Goal: Task Accomplishment & Management: Complete application form

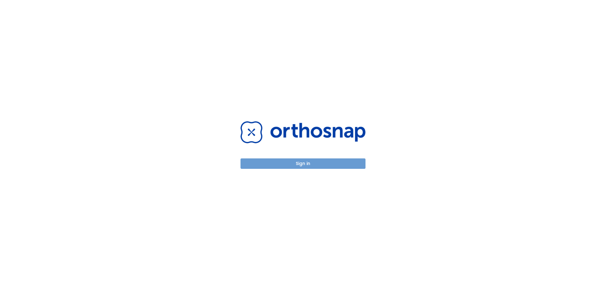
drag, startPoint x: 317, startPoint y: 164, endPoint x: 324, endPoint y: 163, distance: 7.4
click at [317, 164] on button "Sign in" at bounding box center [303, 164] width 125 height 10
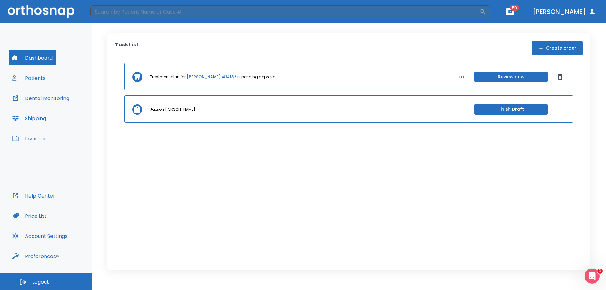
click at [563, 45] on button "Create order" at bounding box center [558, 48] width 51 height 14
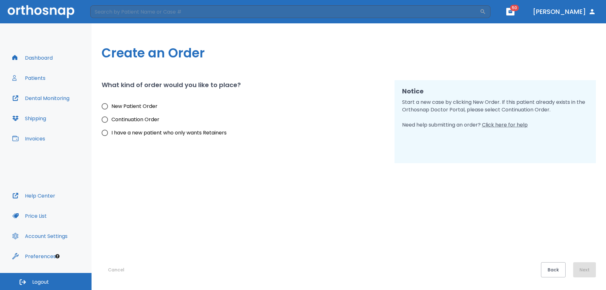
click at [103, 106] on input "New Patient Order" at bounding box center [104, 106] width 13 height 13
radio input "true"
click at [593, 267] on button "Next" at bounding box center [585, 269] width 23 height 15
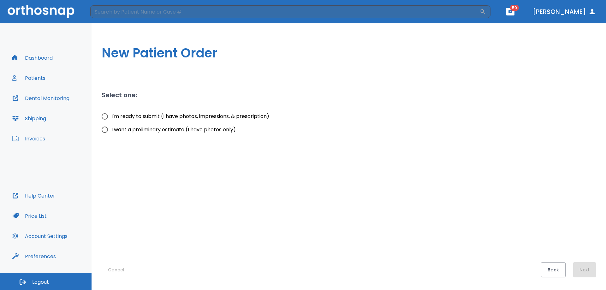
drag, startPoint x: 103, startPoint y: 119, endPoint x: 133, endPoint y: 131, distance: 32.0
click at [103, 119] on input "I’m ready to submit (I have photos, impressions, & prescription)" at bounding box center [104, 116] width 13 height 13
radio input "true"
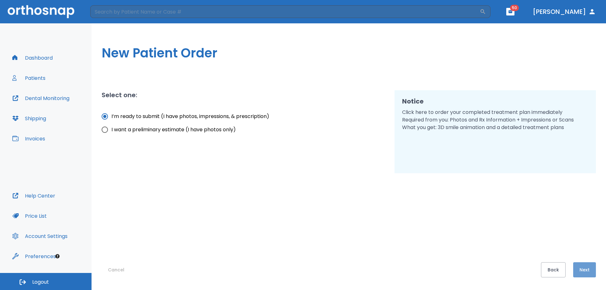
click at [587, 268] on button "Next" at bounding box center [585, 269] width 23 height 15
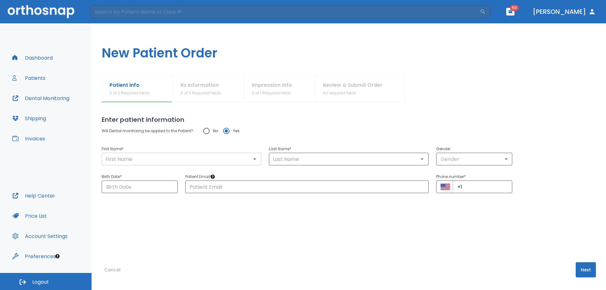
click at [137, 157] on input "text" at bounding box center [182, 159] width 156 height 9
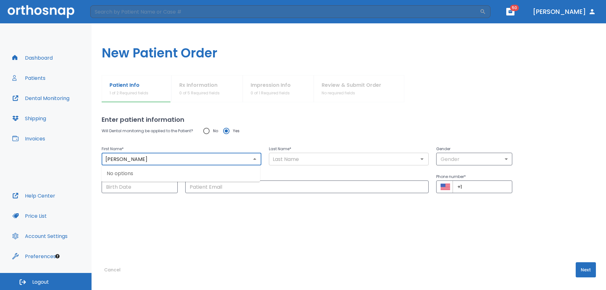
type input "[PERSON_NAME]"
click at [285, 159] on input "text" at bounding box center [349, 159] width 156 height 9
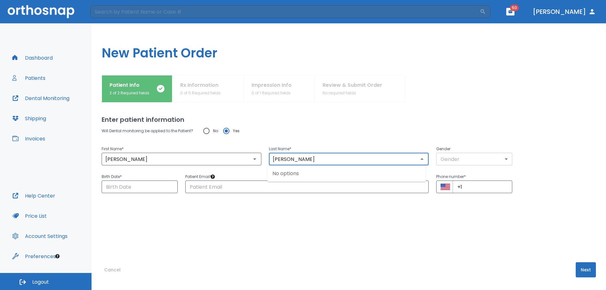
type input "[PERSON_NAME]"
click at [452, 157] on body "​ 50 [PERSON_NAME] Dashboard Patients Dental Monitoring Shipping Invoices Help …" at bounding box center [303, 145] width 606 height 290
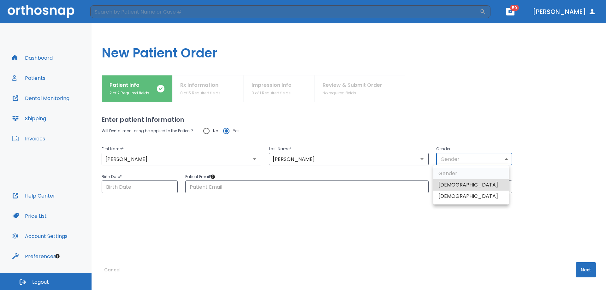
click at [452, 195] on li "[DEMOGRAPHIC_DATA]" at bounding box center [471, 196] width 75 height 11
type input "0"
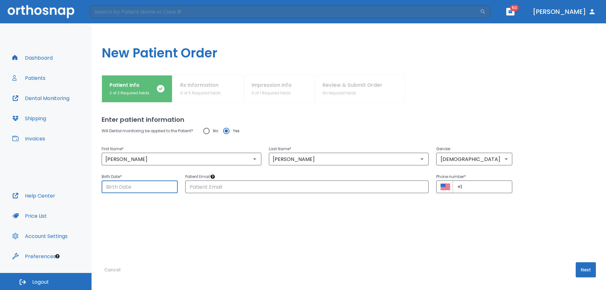
click at [136, 188] on input "Choose date" at bounding box center [140, 187] width 76 height 13
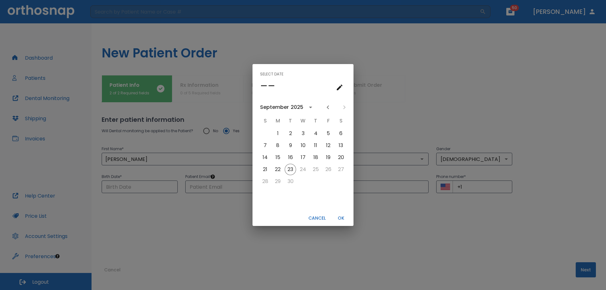
click at [142, 186] on div "Select date –– [DATE] S M T W T F S 1 2 3 4 5 6 7 8 9 10 11 12 13 14 15 16 17 1…" at bounding box center [303, 145] width 606 height 290
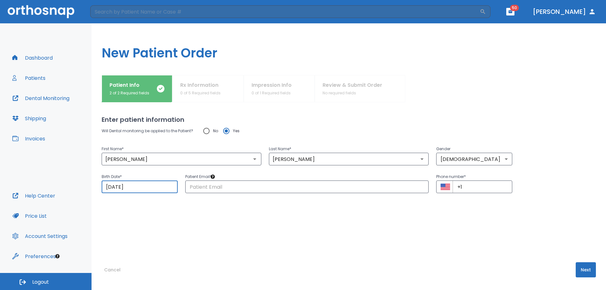
click at [143, 187] on input "[DATE]" at bounding box center [140, 187] width 76 height 13
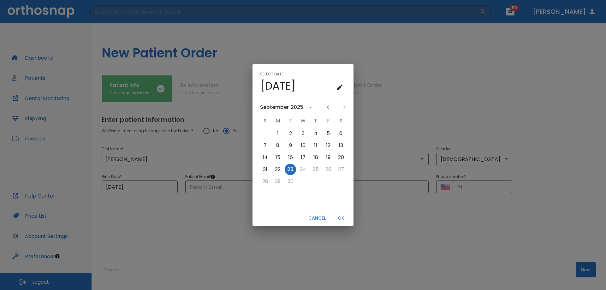
click at [144, 185] on div "Select date Tue, Sep [DATE] S M T W T F S 1 2 3 4 5 6 7 8 9 10 11 12 13 14 15 1…" at bounding box center [303, 145] width 606 height 290
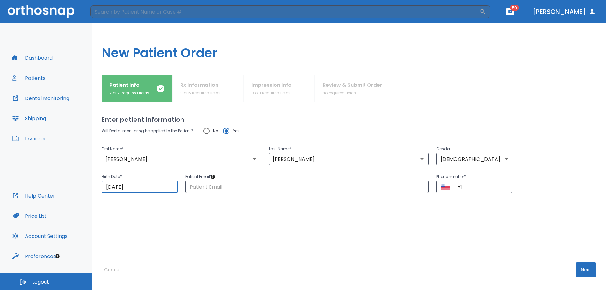
drag, startPoint x: 137, startPoint y: 186, endPoint x: 82, endPoint y: 187, distance: 55.0
click at [82, 187] on div "Dashboard Patients Dental Monitoring Shipping Invoices Help Center Price List A…" at bounding box center [303, 156] width 606 height 267
click at [146, 189] on input "[DATE]" at bounding box center [140, 187] width 76 height 13
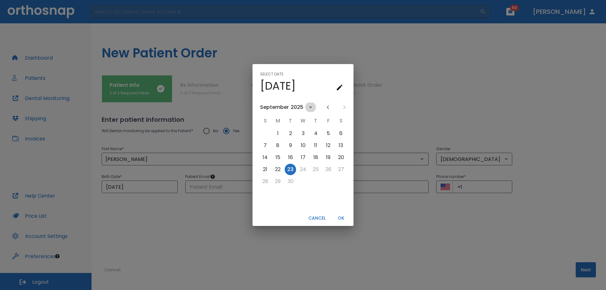
click at [309, 107] on icon "calendar view is open, switch to year view" at bounding box center [311, 108] width 8 height 8
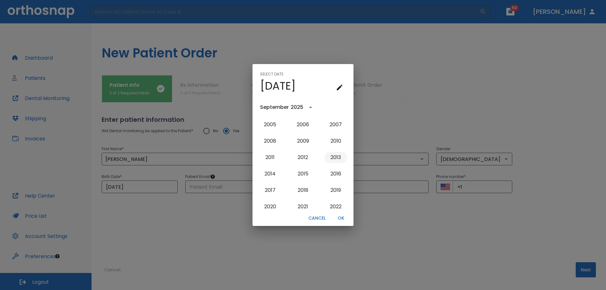
click at [332, 157] on button "2013" at bounding box center [336, 157] width 23 height 11
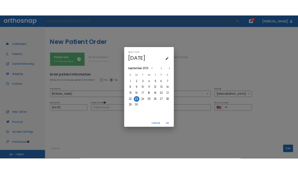
scroll to position [0, 0]
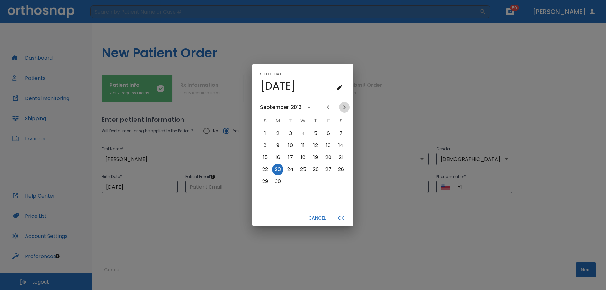
click at [346, 108] on icon "Next month" at bounding box center [345, 108] width 8 height 8
click at [291, 156] on button "17" at bounding box center [290, 157] width 11 height 11
type input "[DATE]"
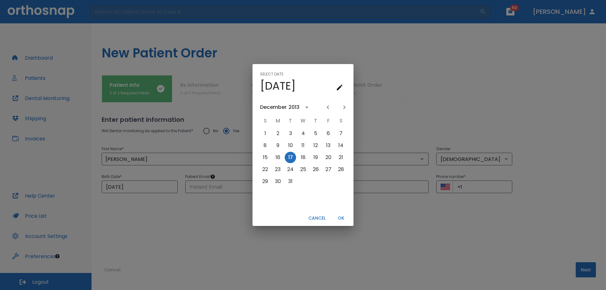
click at [346, 219] on button "OK" at bounding box center [341, 218] width 20 height 10
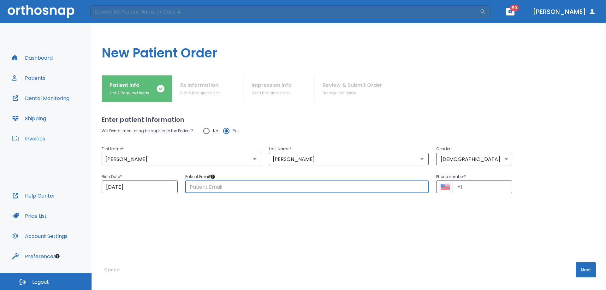
click at [240, 187] on input "text" at bounding box center [307, 187] width 244 height 13
paste input "[EMAIL_ADDRESS][DOMAIN_NAME]"
type input "[EMAIL_ADDRESS][DOMAIN_NAME]"
click at [471, 183] on input "+1" at bounding box center [483, 187] width 60 height 13
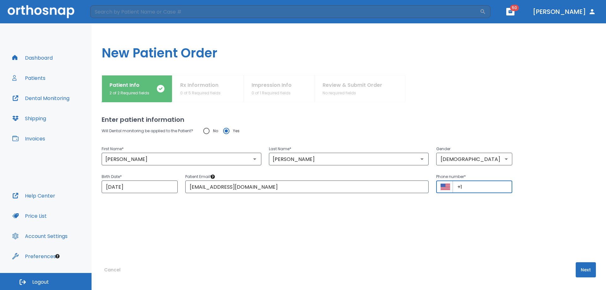
paste input "[PHONE_NUMBER]"
type input "[PHONE_NUMBER]"
click at [586, 269] on button "Next" at bounding box center [586, 269] width 20 height 15
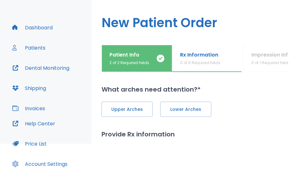
scroll to position [25, 0]
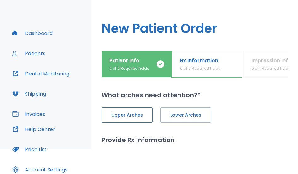
drag, startPoint x: 132, startPoint y: 117, endPoint x: 137, endPoint y: 114, distance: 5.8
click at [132, 117] on span "Upper Arches" at bounding box center [127, 115] width 38 height 7
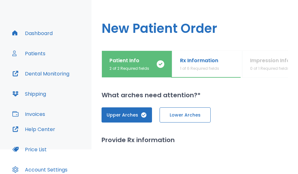
click at [190, 118] on span "Lower Arches" at bounding box center [185, 115] width 38 height 7
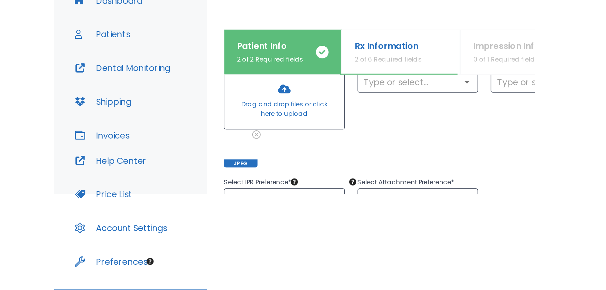
scroll to position [84, 0]
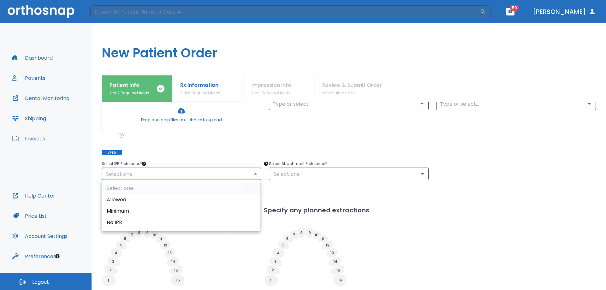
click at [148, 173] on body "​ 50 [PERSON_NAME] Dashboard Patients Dental Monitoring Shipping Invoices Help …" at bounding box center [303, 145] width 606 height 290
drag, startPoint x: 125, startPoint y: 199, endPoint x: 142, endPoint y: 189, distance: 20.0
click at [126, 199] on li "Allowed" at bounding box center [181, 199] width 159 height 11
type input "1"
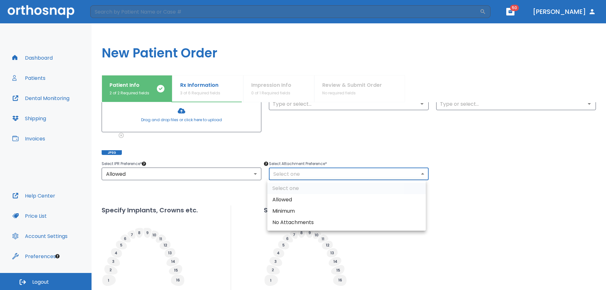
click at [299, 174] on body "​ 50 [PERSON_NAME] Dashboard Patients Dental Monitoring Shipping Invoices Help …" at bounding box center [303, 145] width 606 height 290
click at [285, 198] on li "Allowed" at bounding box center [347, 199] width 159 height 11
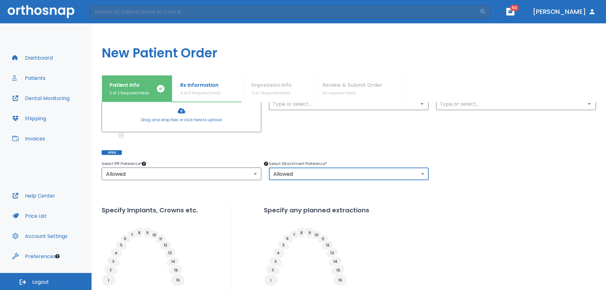
type input "1"
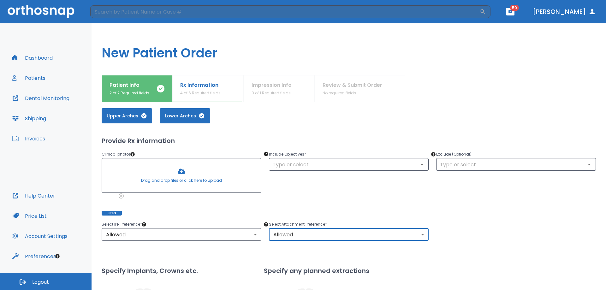
scroll to position [21, 0]
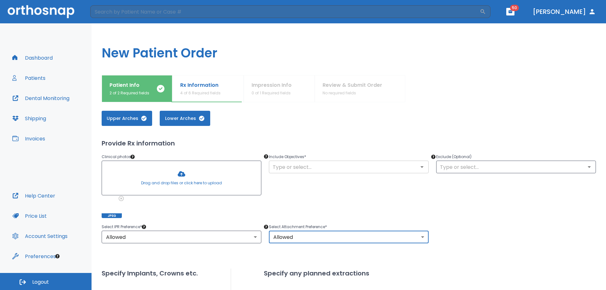
click at [324, 168] on input "text" at bounding box center [349, 167] width 156 height 9
click at [335, 196] on div "Include Objectives * ​" at bounding box center [345, 182] width 167 height 73
click at [329, 168] on input "text" at bounding box center [349, 167] width 156 height 9
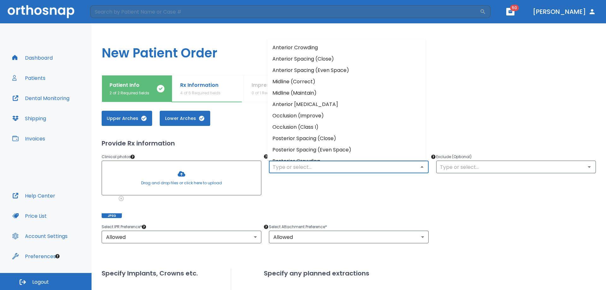
click at [310, 56] on li "Anterior Spacing (Close)" at bounding box center [347, 58] width 159 height 11
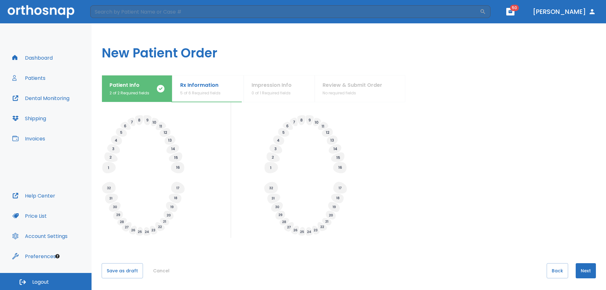
scroll to position [198, 0]
click at [586, 270] on button "Next" at bounding box center [586, 269] width 20 height 15
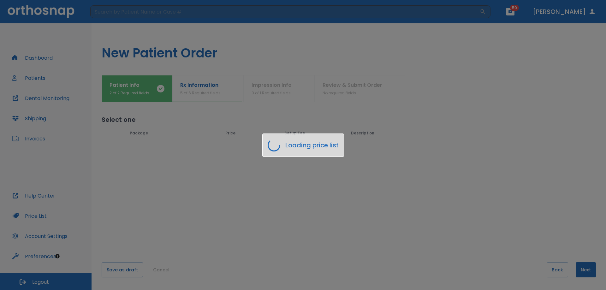
scroll to position [0, 0]
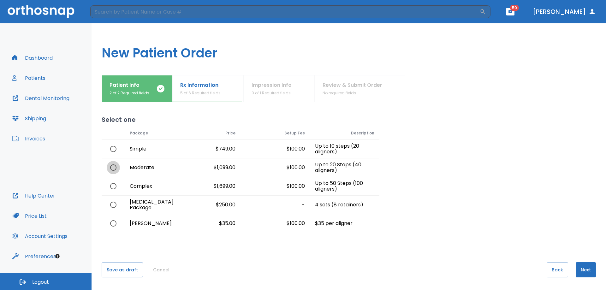
click at [111, 167] on input "radio" at bounding box center [113, 167] width 13 height 13
radio input "true"
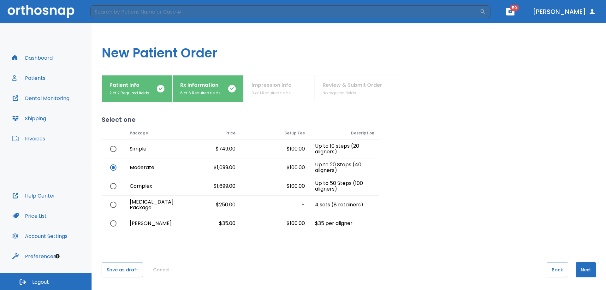
click at [583, 271] on button "Next" at bounding box center [586, 269] width 20 height 15
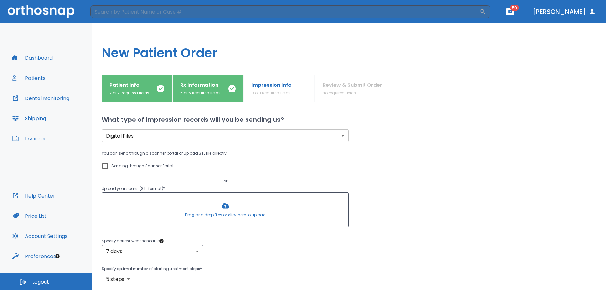
click at [105, 168] on input "Sending through Scanner Portal" at bounding box center [105, 166] width 8 height 8
checkbox input "true"
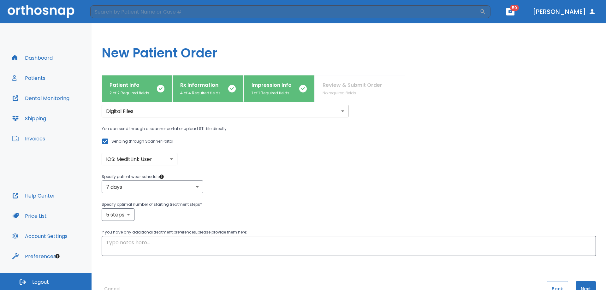
scroll to position [44, 0]
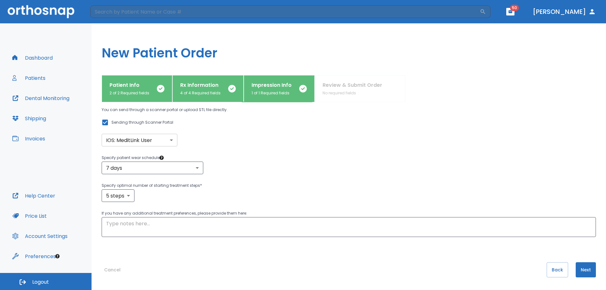
click at [584, 269] on button "Next" at bounding box center [586, 269] width 20 height 15
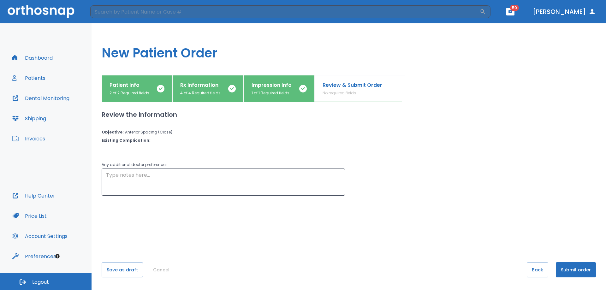
scroll to position [0, 0]
